Goal: Complete application form

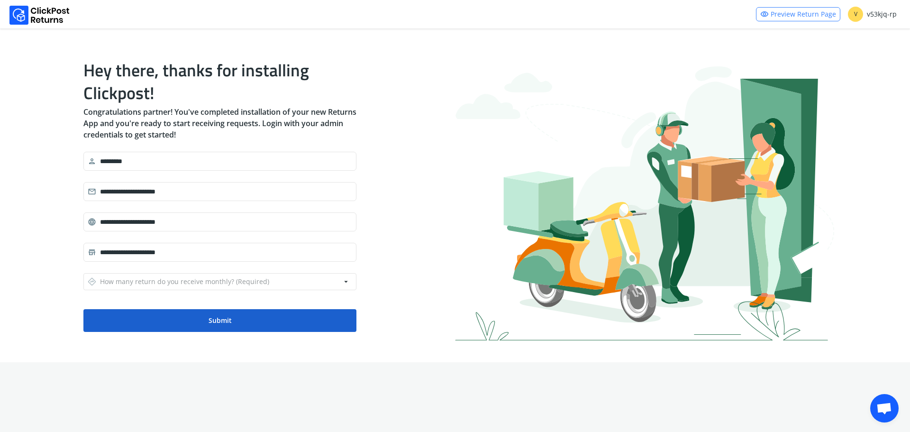
click at [218, 319] on button "Submit" at bounding box center [219, 320] width 273 height 23
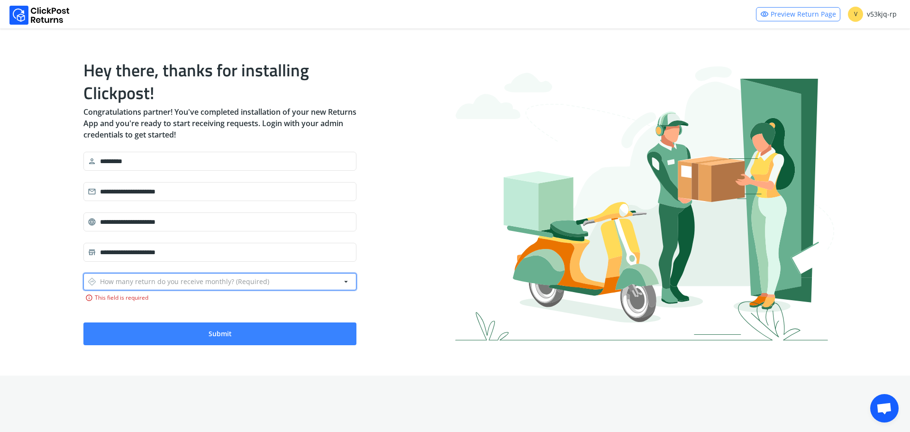
click at [207, 283] on div "directions How many return do you receive monthly? (Required)" at bounding box center [179, 281] width 182 height 13
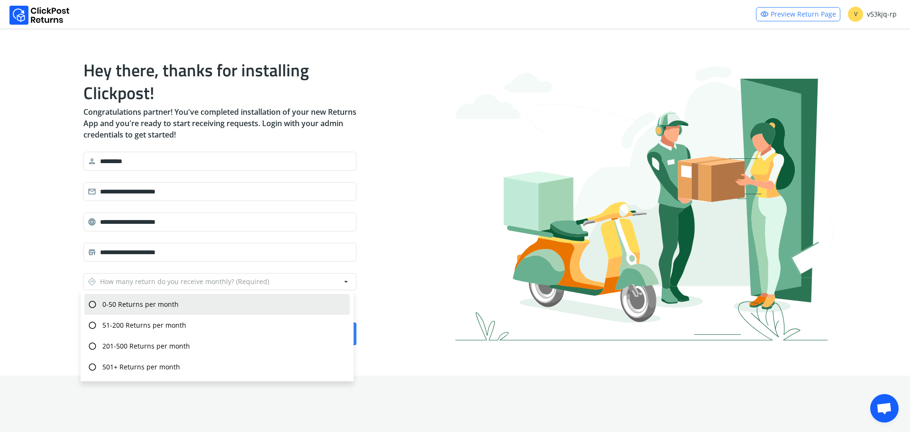
click at [166, 308] on span "0-50 Returns per month" at bounding box center [140, 304] width 76 height 9
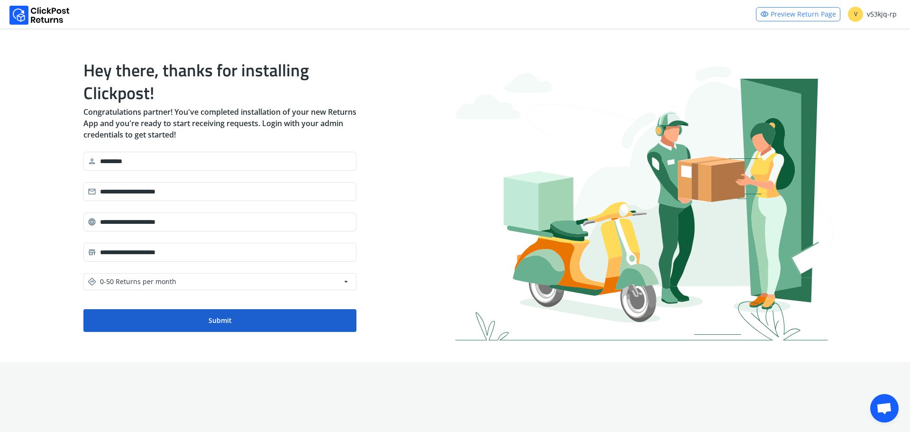
click at [216, 320] on button "Submit" at bounding box center [219, 320] width 273 height 23
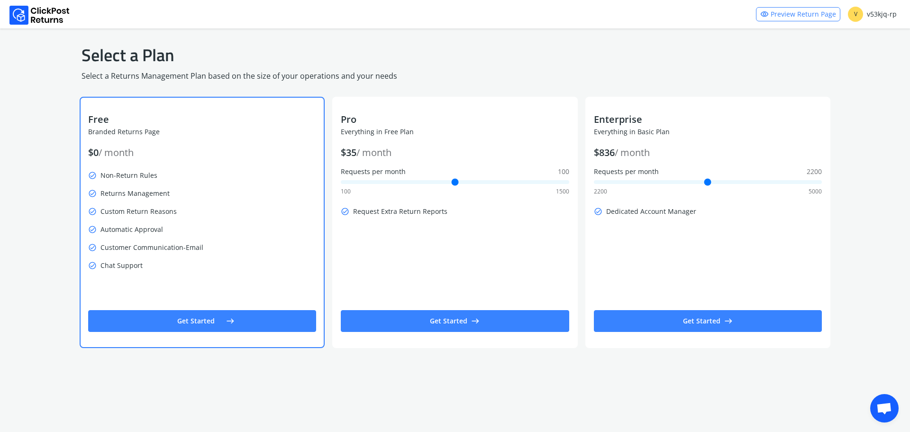
click at [195, 321] on button "Get Started east" at bounding box center [202, 321] width 228 height 22
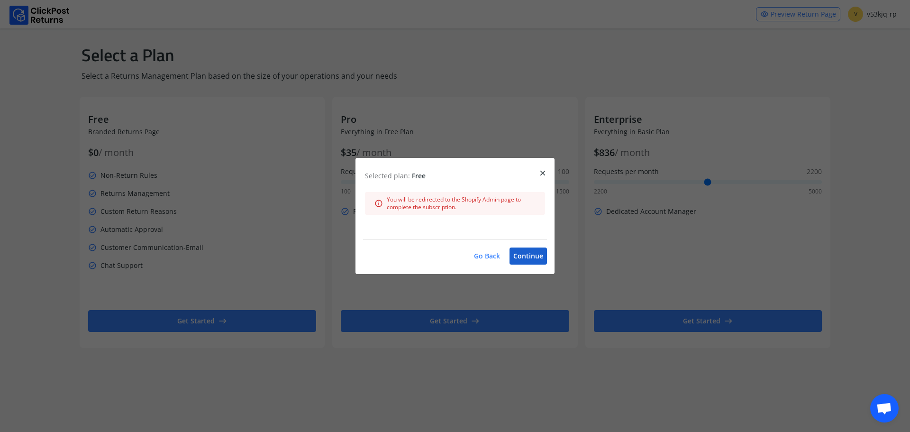
click at [526, 257] on button "Continue" at bounding box center [528, 255] width 37 height 17
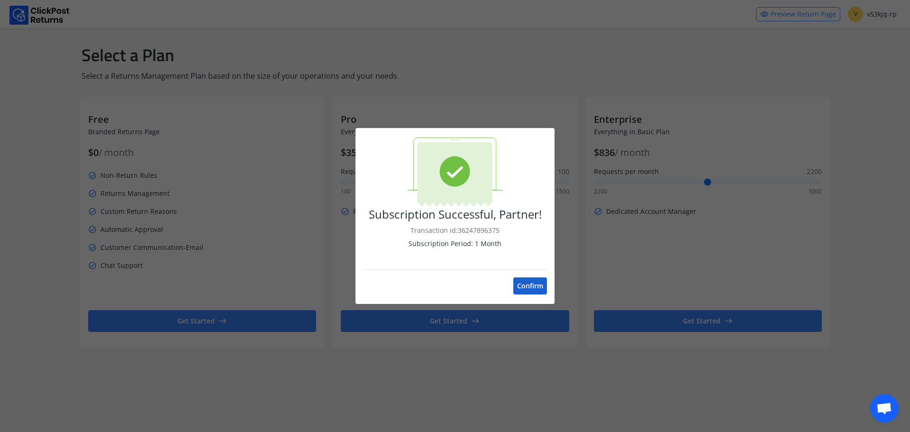
click at [535, 283] on button "Confirm" at bounding box center [530, 285] width 34 height 17
click at [529, 283] on button "Confirm" at bounding box center [530, 285] width 34 height 17
